Goal: Transaction & Acquisition: Purchase product/service

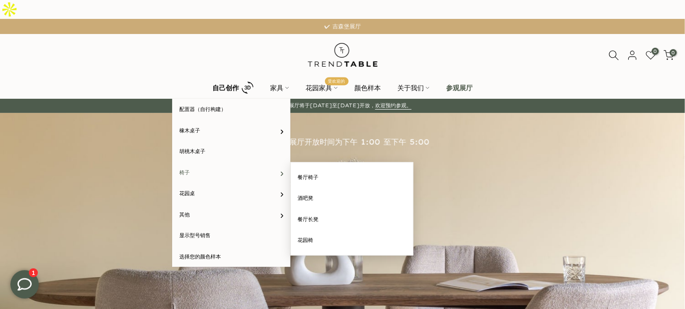
click at [205, 162] on link "椅子" at bounding box center [231, 172] width 118 height 21
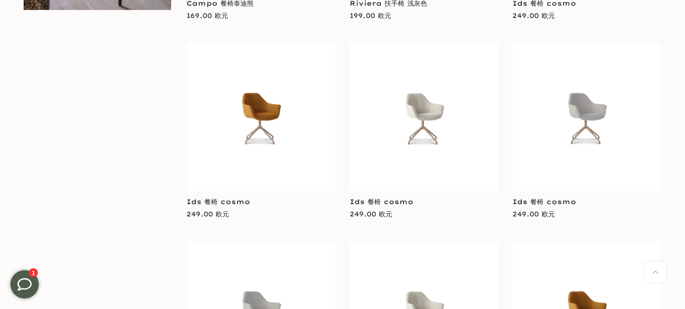
scroll to position [709, 0]
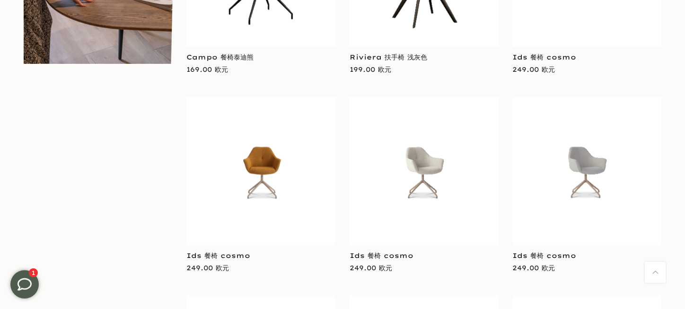
click at [271, 154] on img at bounding box center [261, 171] width 149 height 73
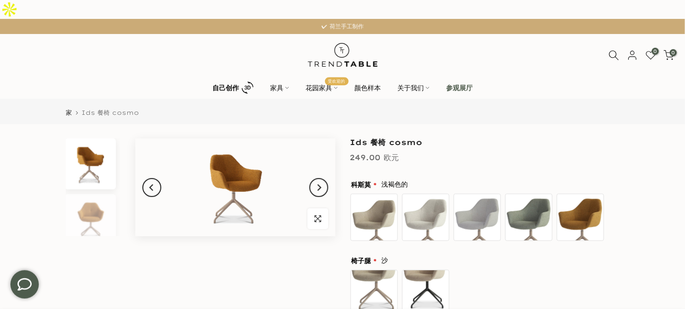
click at [114, 145] on img at bounding box center [90, 164] width 49 height 51
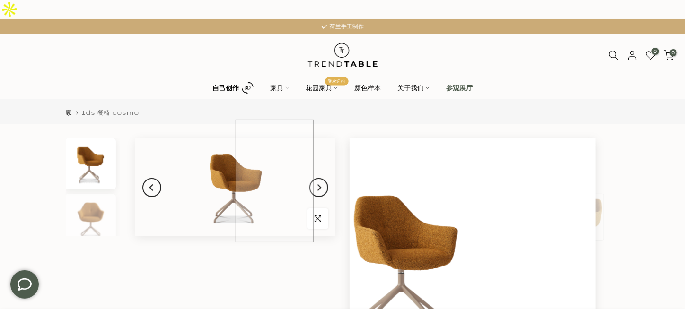
click at [274, 166] on img at bounding box center [235, 188] width 200 height 98
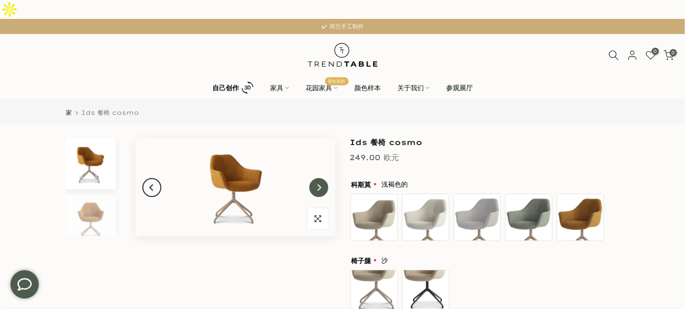
click at [328, 178] on button "下一个" at bounding box center [318, 187] width 19 height 19
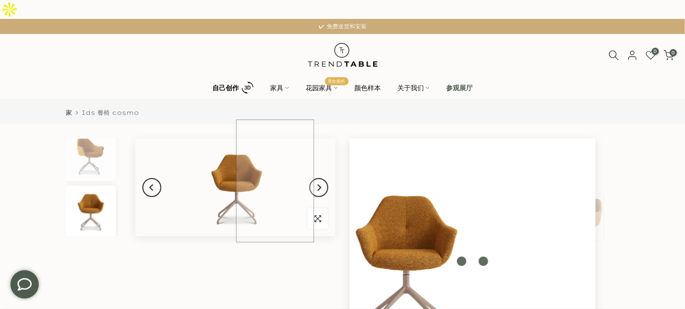
click at [275, 169] on img at bounding box center [235, 188] width 200 height 98
